Goal: Find contact information: Find contact information

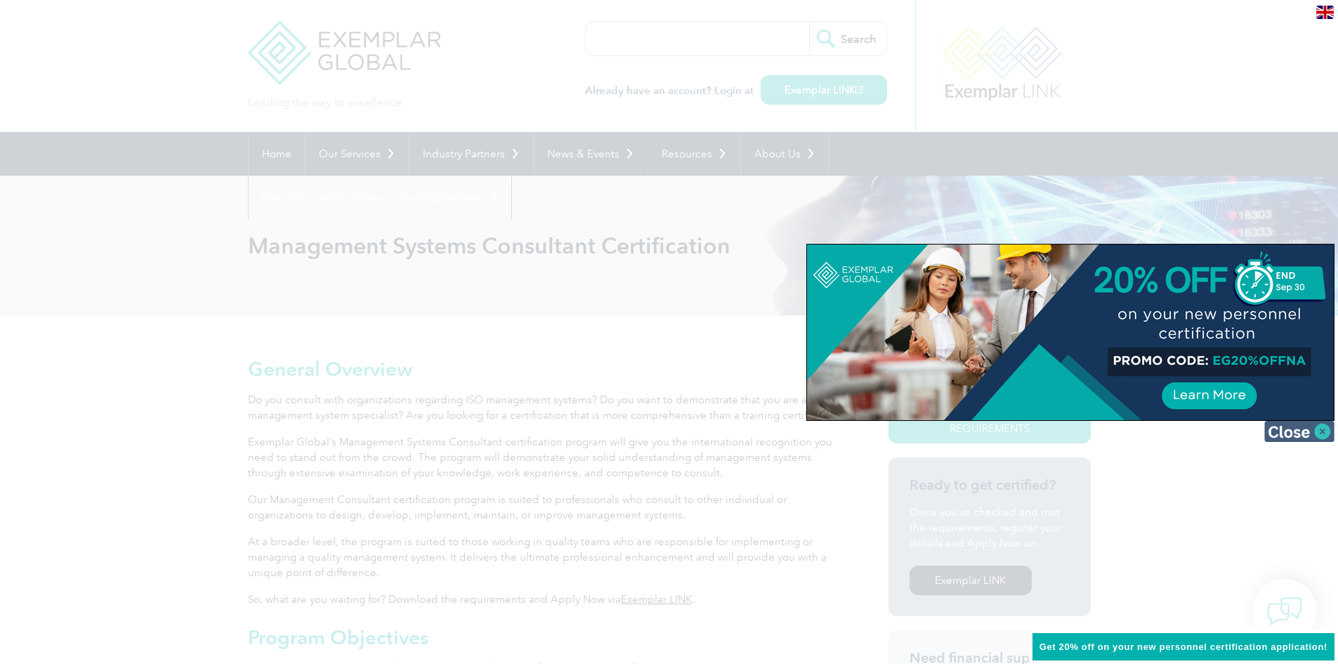
click at [1310, 438] on img at bounding box center [1300, 431] width 70 height 21
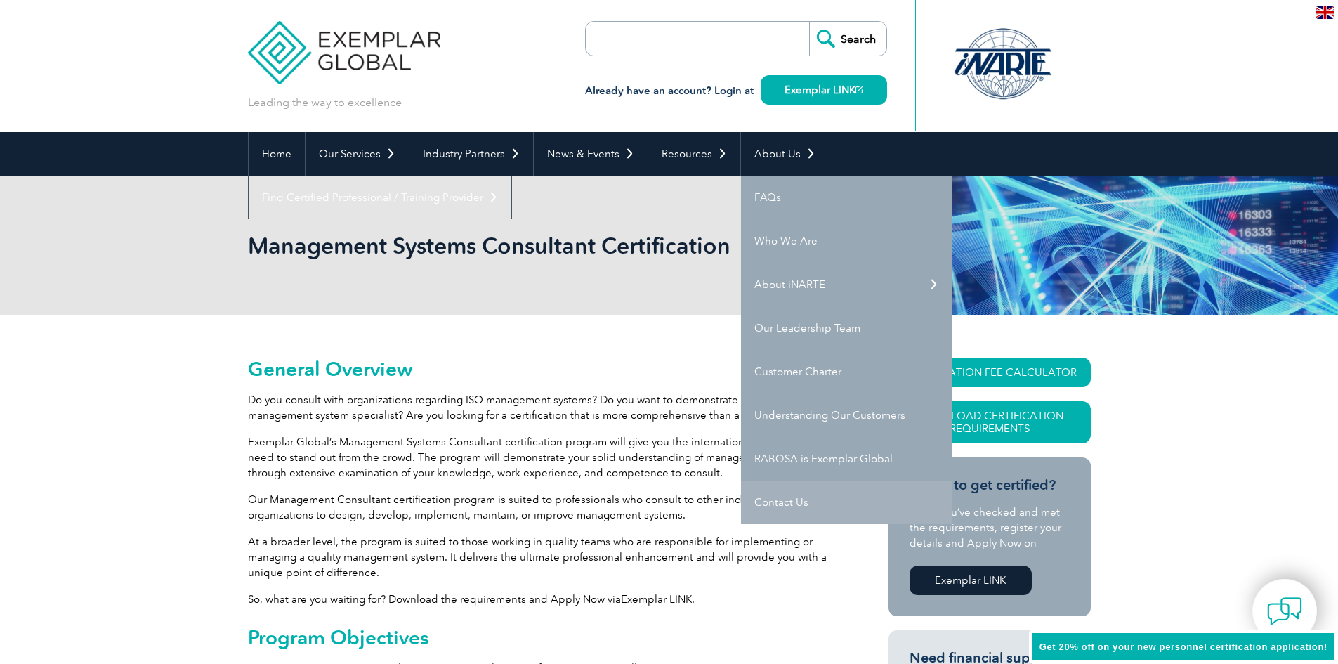
click at [771, 498] on link "Contact Us" at bounding box center [846, 503] width 211 height 44
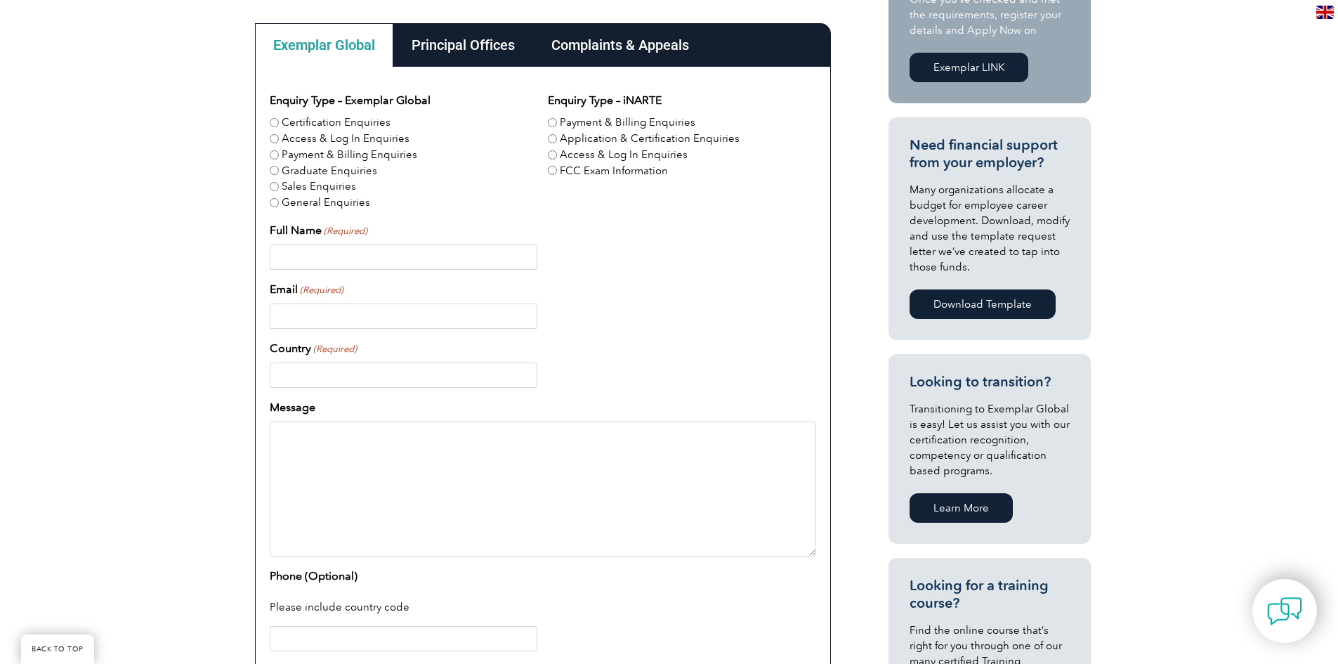
scroll to position [399, 0]
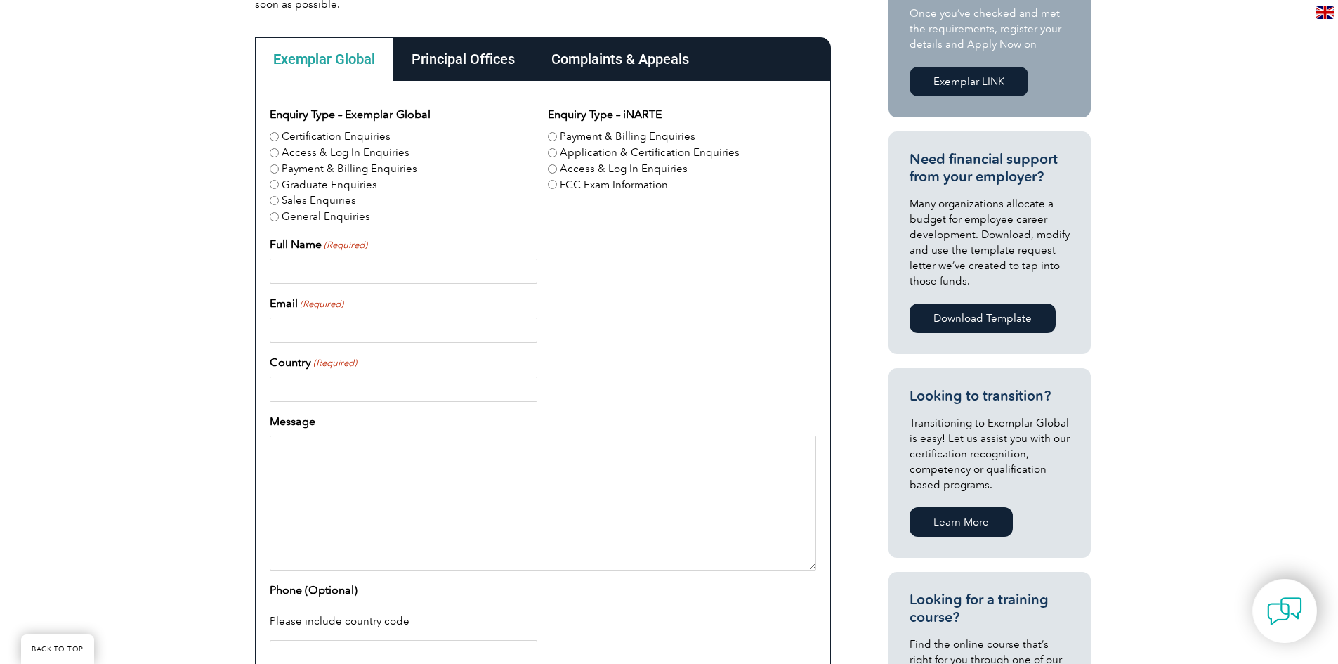
click at [430, 53] on div "Principal Offices" at bounding box center [463, 59] width 140 height 44
